Goal: Find specific page/section: Find specific page/section

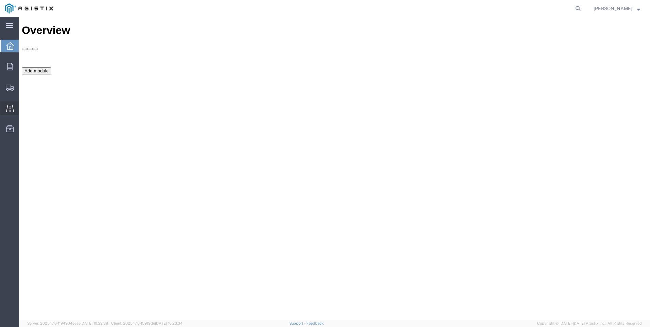
click at [5, 107] on div at bounding box center [9, 108] width 19 height 14
